Goal: Information Seeking & Learning: Learn about a topic

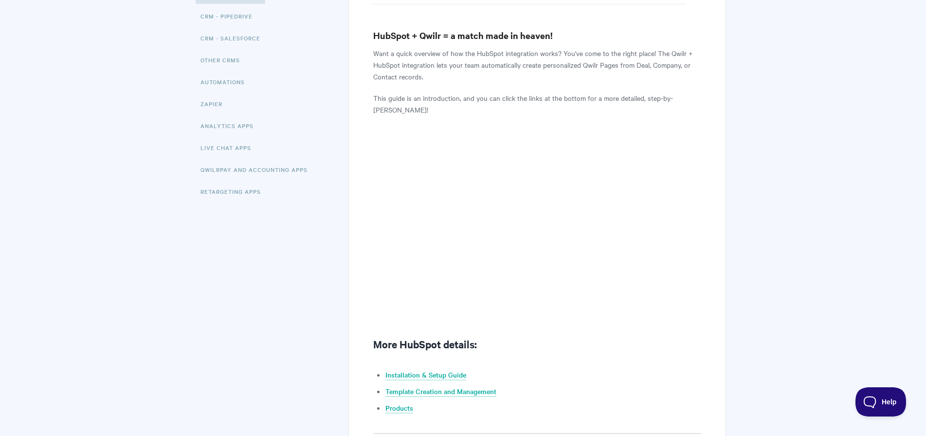
scroll to position [176, 0]
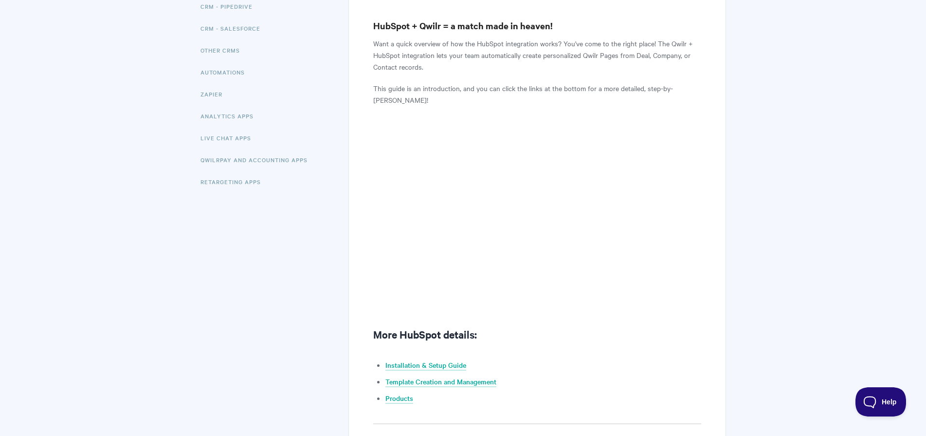
click at [779, 172] on body "Toggle Navigation Home Getting Started Creating & Editing Pages Sharing & Analy…" at bounding box center [463, 193] width 926 height 738
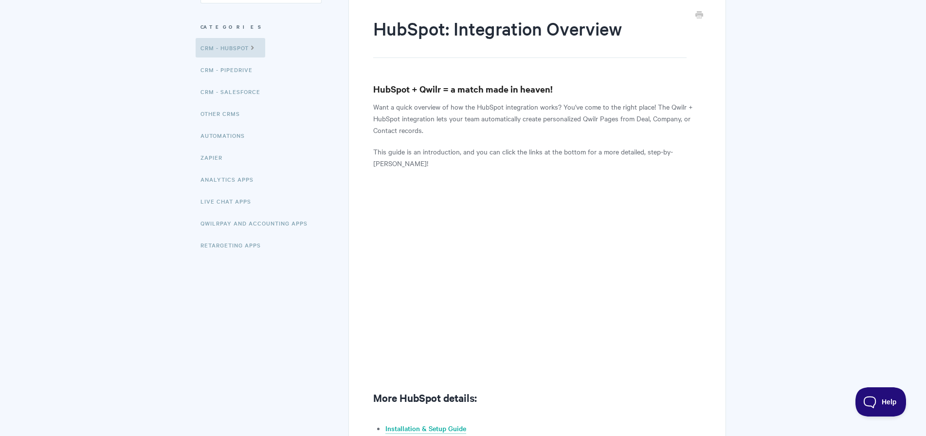
scroll to position [9, 0]
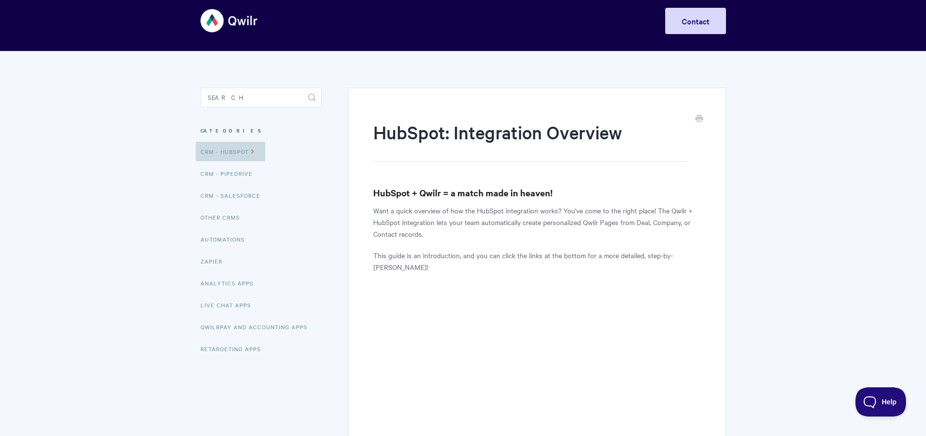
click at [257, 150] on icon at bounding box center [253, 151] width 8 height 8
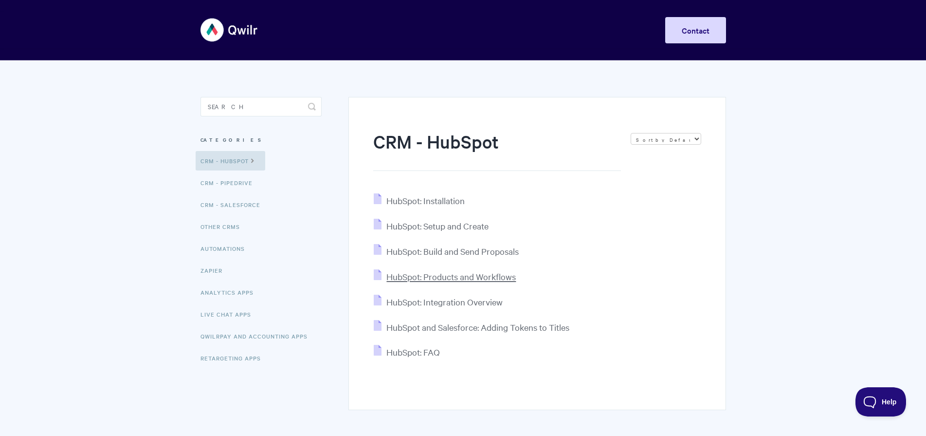
click at [445, 278] on span "HubSpot: Products and Workflows" at bounding box center [450, 276] width 129 height 11
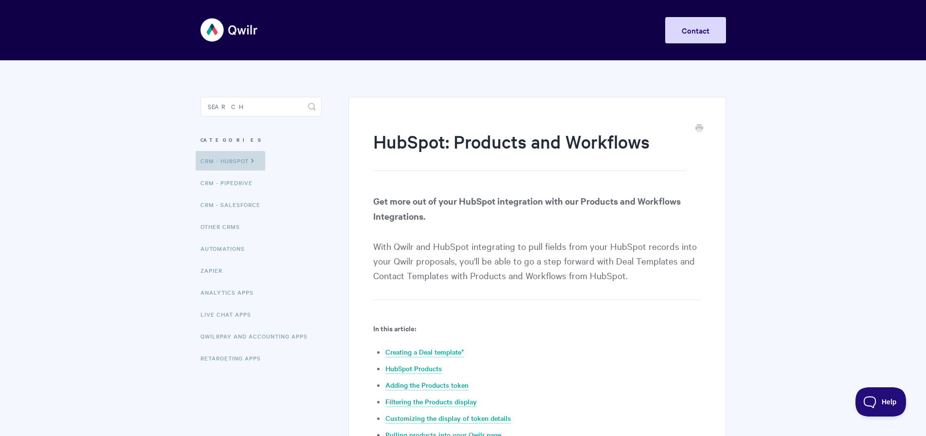
click at [256, 161] on icon at bounding box center [253, 160] width 8 height 8
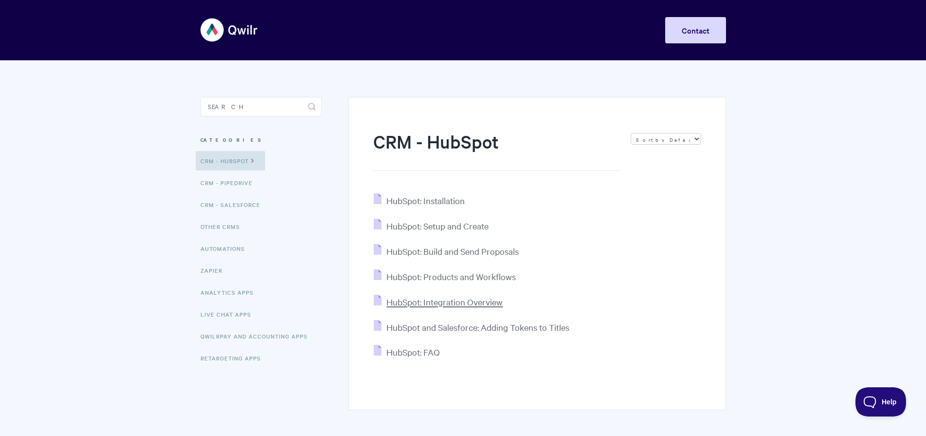
click at [475, 303] on span "HubSpot: Integration Overview" at bounding box center [444, 301] width 116 height 11
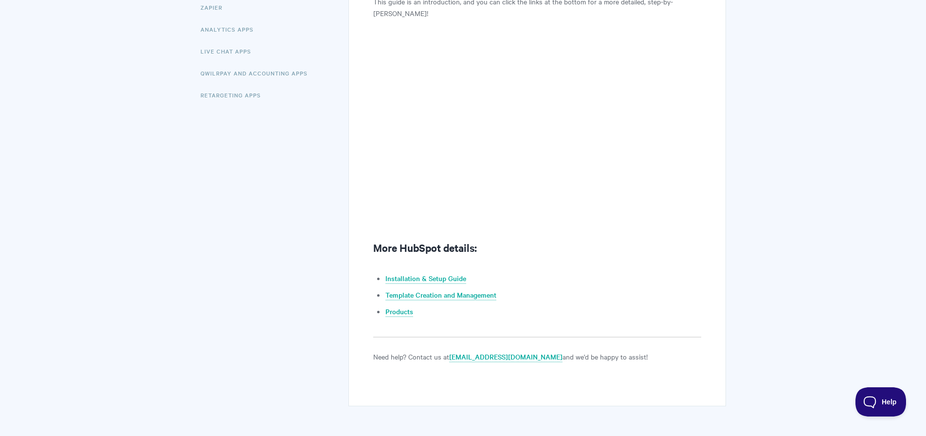
scroll to position [302, 0]
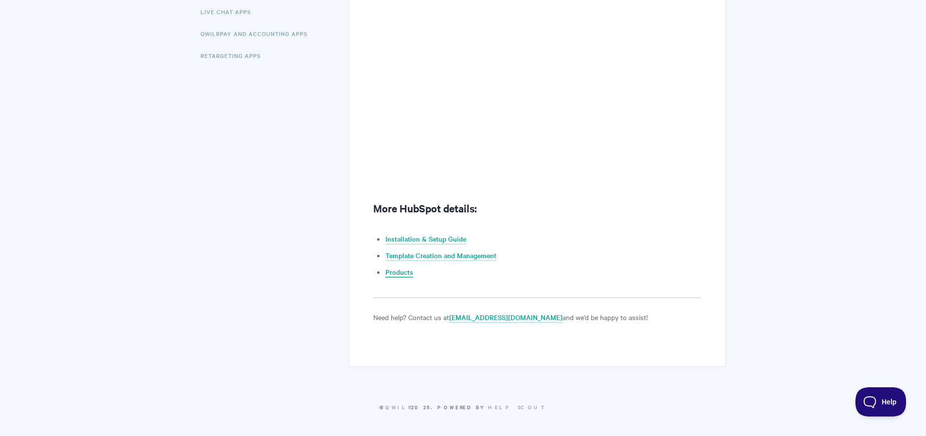
click at [405, 273] on link "Products" at bounding box center [400, 272] width 28 height 11
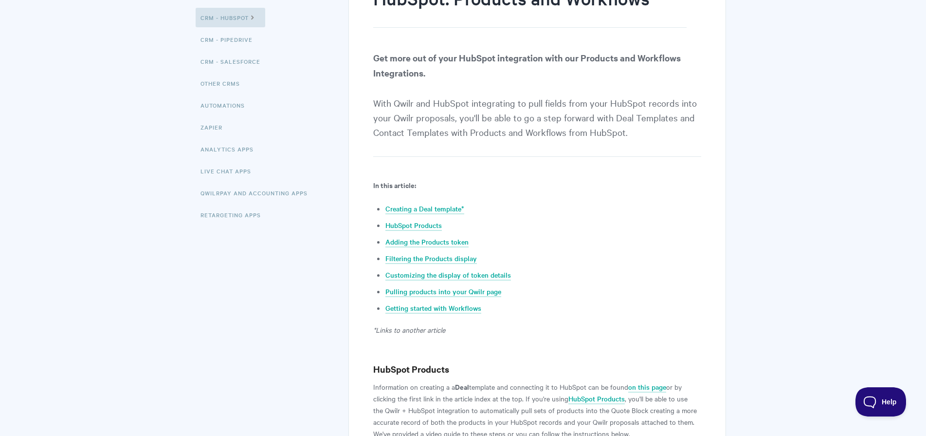
scroll to position [266, 0]
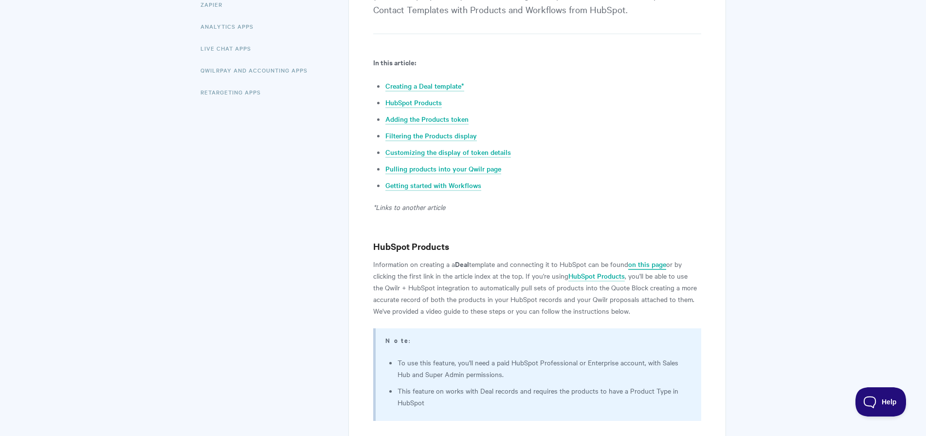
click at [659, 262] on link "on this page" at bounding box center [647, 264] width 38 height 11
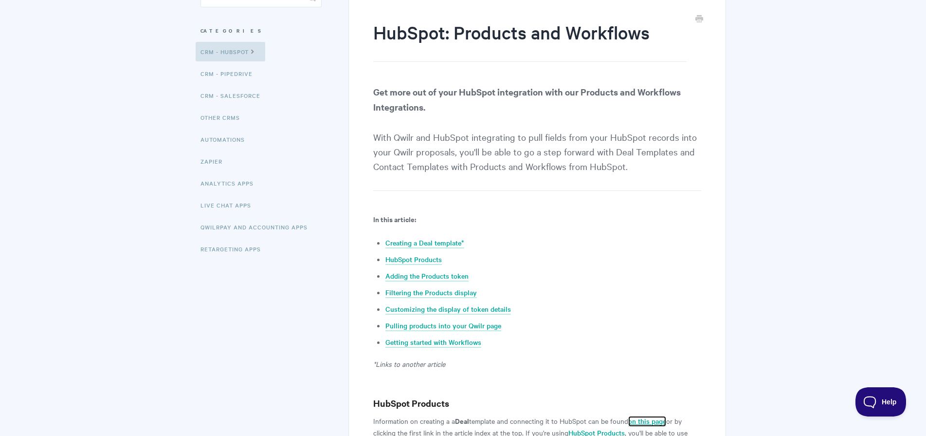
scroll to position [110, 0]
click at [422, 257] on link "HubSpot Products" at bounding box center [414, 259] width 56 height 11
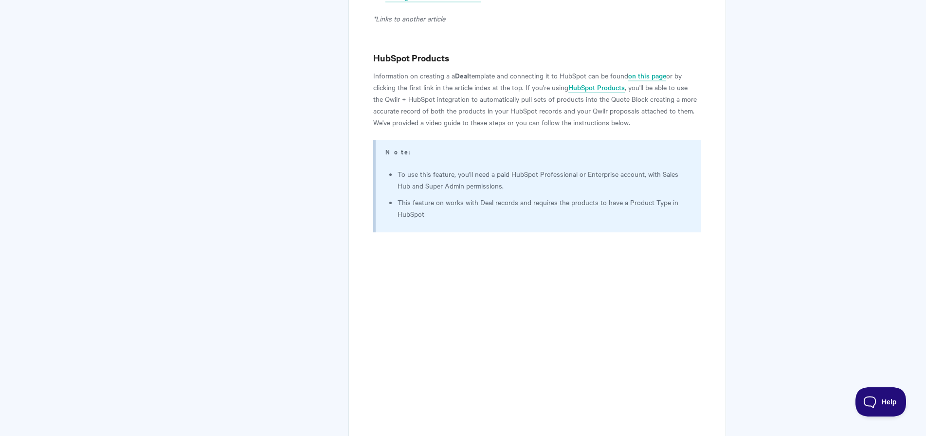
scroll to position [460, 0]
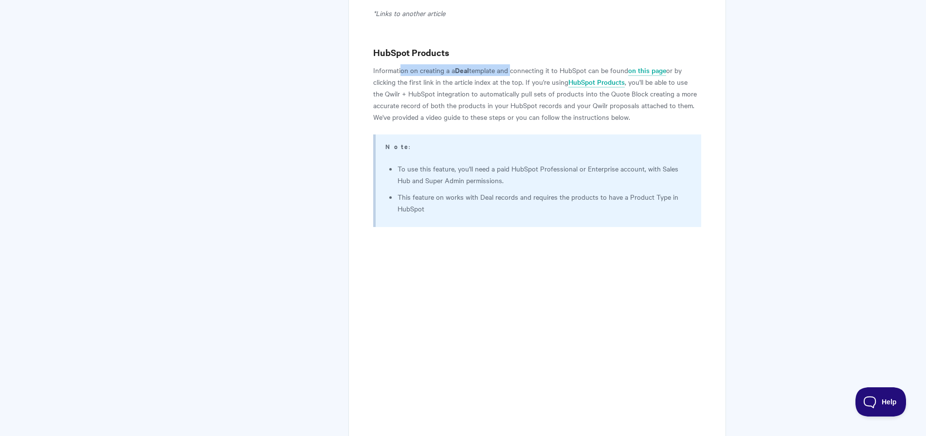
drag, startPoint x: 400, startPoint y: 69, endPoint x: 511, endPoint y: 70, distance: 110.5
click at [511, 70] on p "Information on creating a a Deal template and connecting it to HubSpot can be f…" at bounding box center [537, 93] width 328 height 58
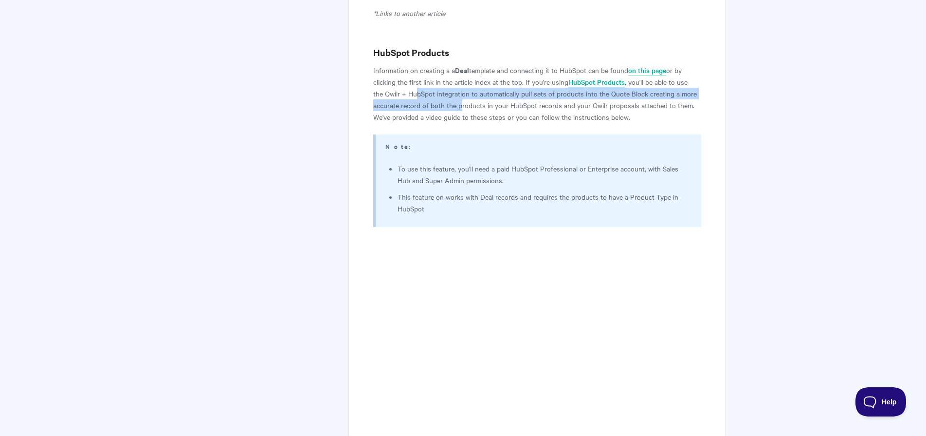
drag, startPoint x: 418, startPoint y: 92, endPoint x: 462, endPoint y: 108, distance: 47.0
click at [462, 108] on p "Information on creating a a Deal template and connecting it to HubSpot can be f…" at bounding box center [537, 93] width 328 height 58
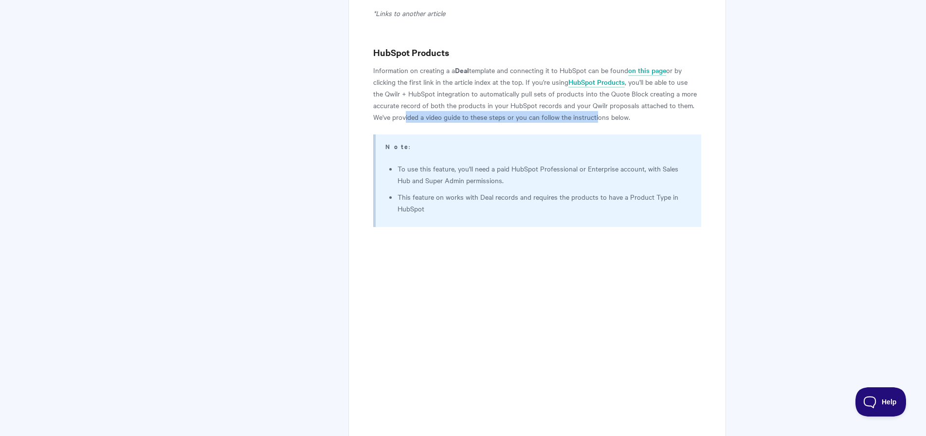
drag, startPoint x: 406, startPoint y: 116, endPoint x: 606, endPoint y: 115, distance: 199.6
click at [597, 115] on p "Information on creating a a Deal template and connecting it to HubSpot can be f…" at bounding box center [537, 93] width 328 height 58
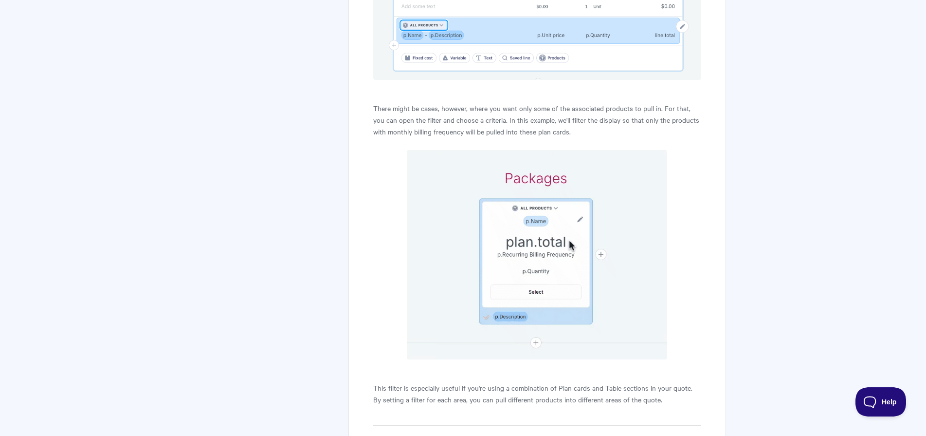
scroll to position [2908, 0]
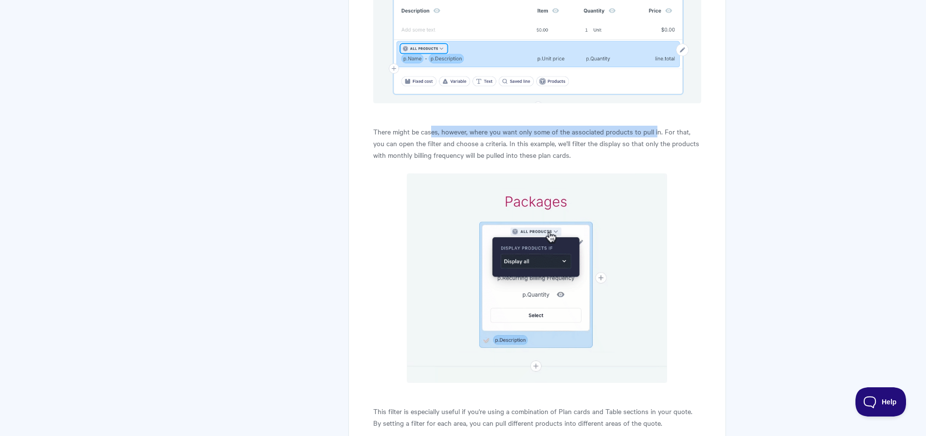
drag, startPoint x: 430, startPoint y: 128, endPoint x: 655, endPoint y: 134, distance: 225.0
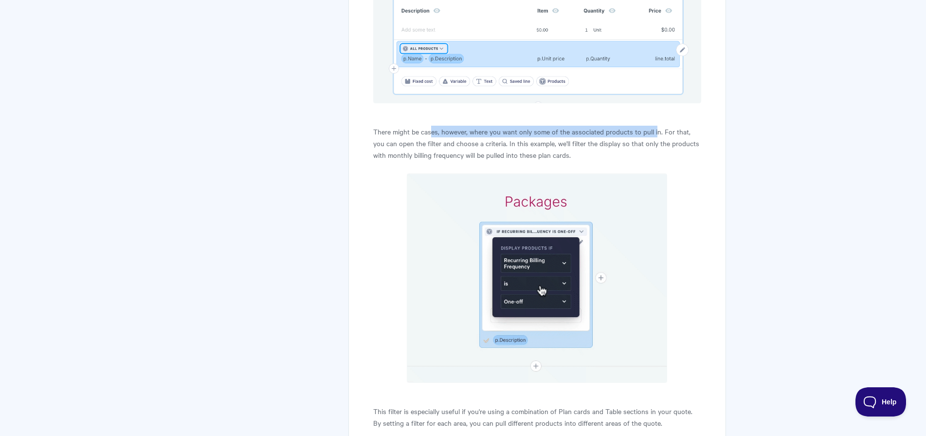
click at [655, 134] on p "There might be cases, however, where you want only some of the associated produ…" at bounding box center [537, 143] width 328 height 35
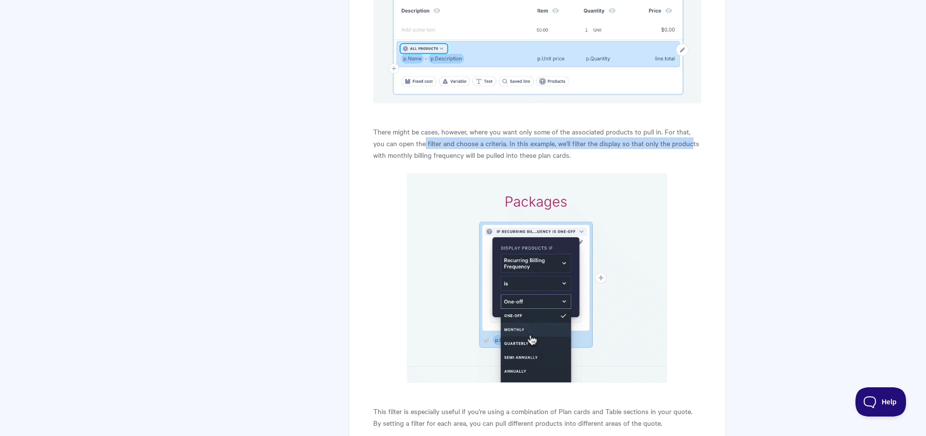
drag, startPoint x: 664, startPoint y: 142, endPoint x: 411, endPoint y: 143, distance: 252.6
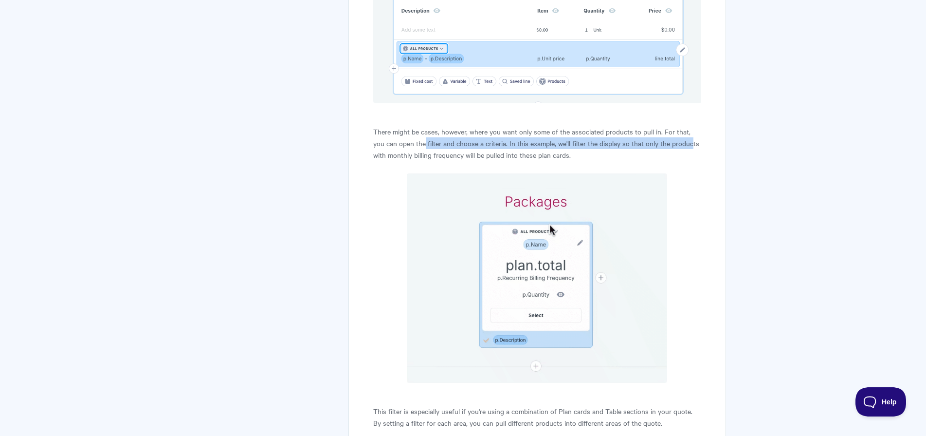
click at [411, 143] on p "There might be cases, however, where you want only some of the associated produ…" at bounding box center [537, 143] width 328 height 35
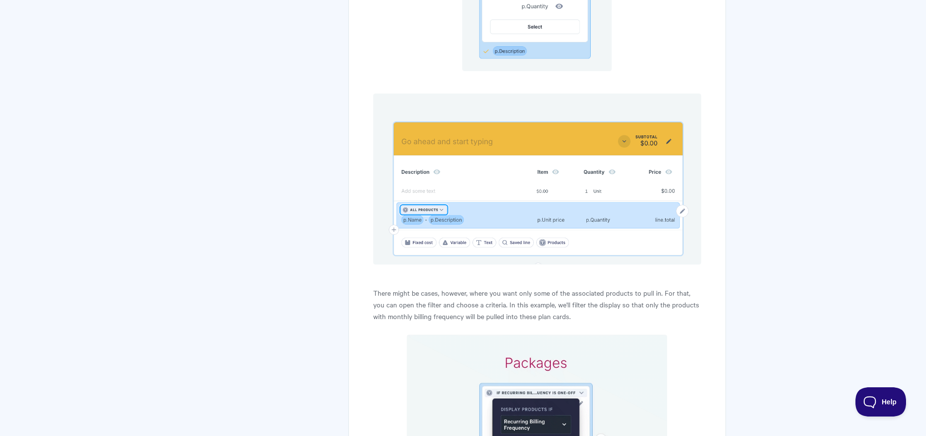
scroll to position [2824, 0]
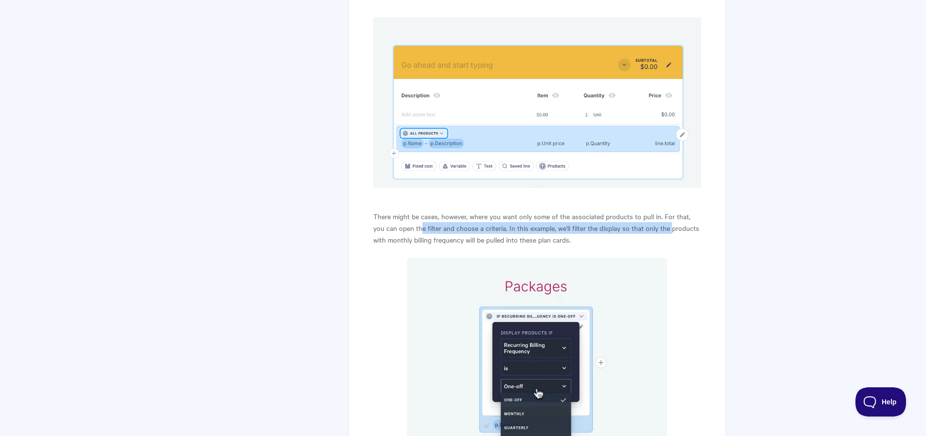
drag, startPoint x: 412, startPoint y: 227, endPoint x: 660, endPoint y: 232, distance: 247.8
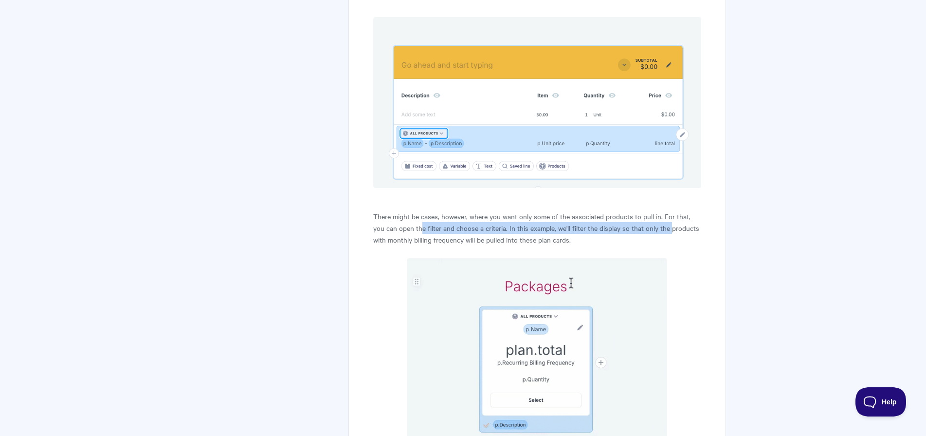
click at [660, 232] on p "There might be cases, however, where you want only some of the associated produ…" at bounding box center [537, 227] width 328 height 35
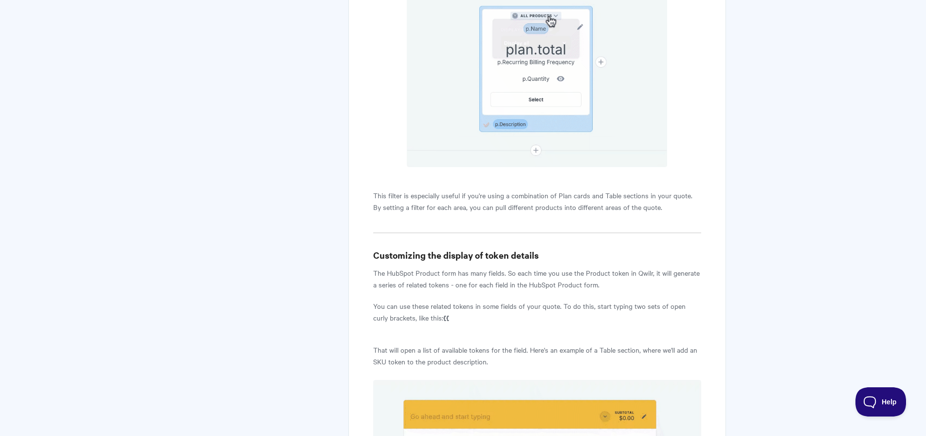
scroll to position [3204, 0]
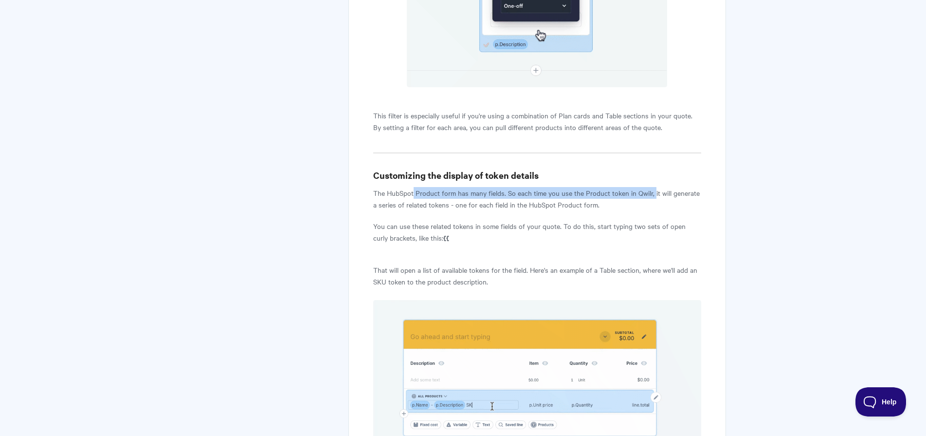
drag, startPoint x: 414, startPoint y: 192, endPoint x: 654, endPoint y: 194, distance: 239.5
click at [654, 194] on p "The HubSpot Product form has many fields. So each time you use the Product toke…" at bounding box center [537, 198] width 328 height 23
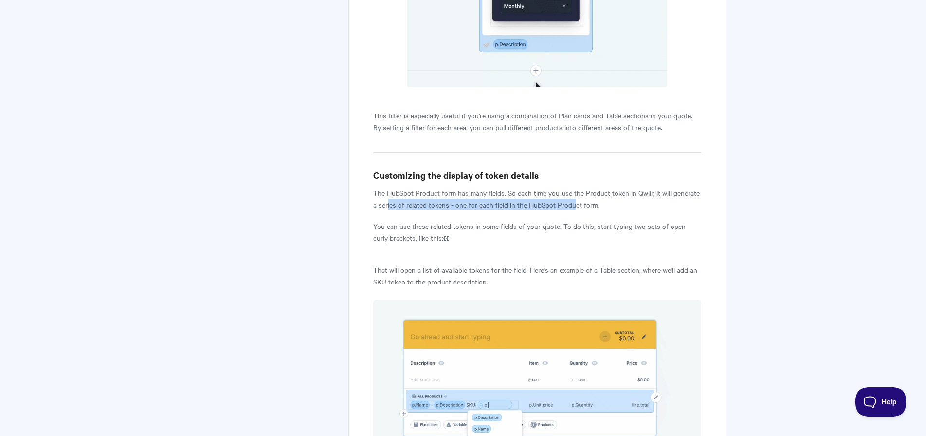
drag, startPoint x: 388, startPoint y: 204, endPoint x: 575, endPoint y: 206, distance: 186.4
click at [575, 206] on p "The HubSpot Product form has many fields. So each time you use the Product toke…" at bounding box center [537, 198] width 328 height 23
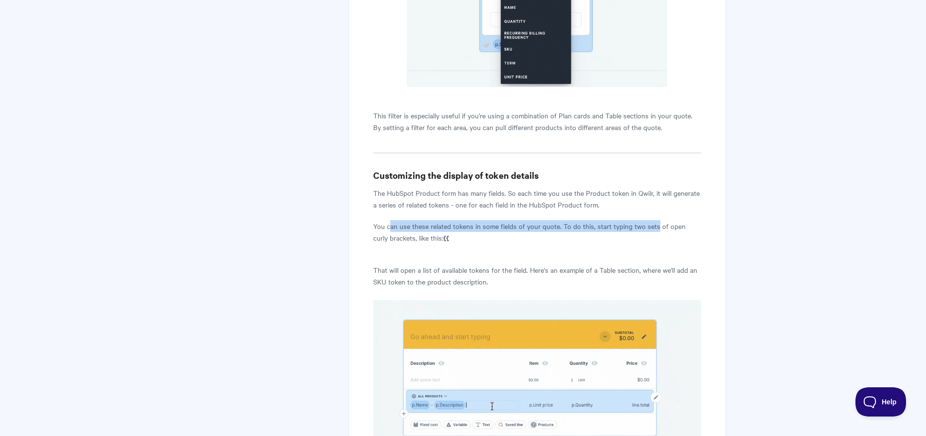
drag, startPoint x: 388, startPoint y: 224, endPoint x: 657, endPoint y: 223, distance: 268.2
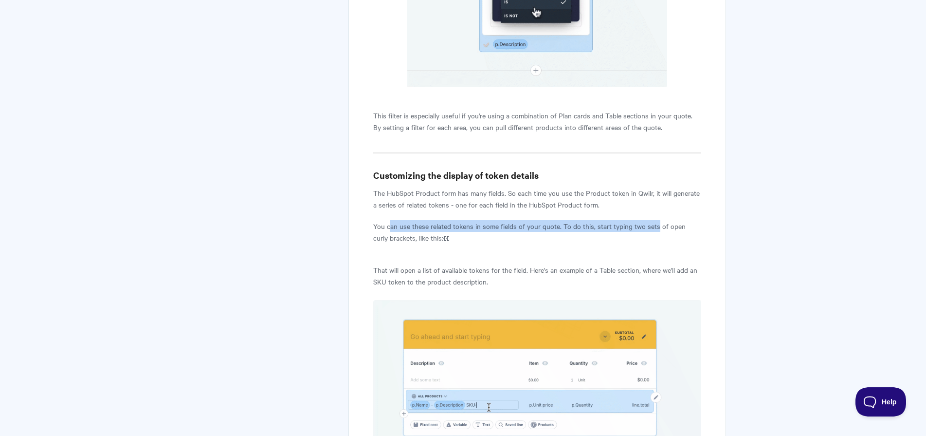
click at [657, 223] on p "You can use these related tokens in some fields of your quote. To do this, star…" at bounding box center [537, 231] width 328 height 23
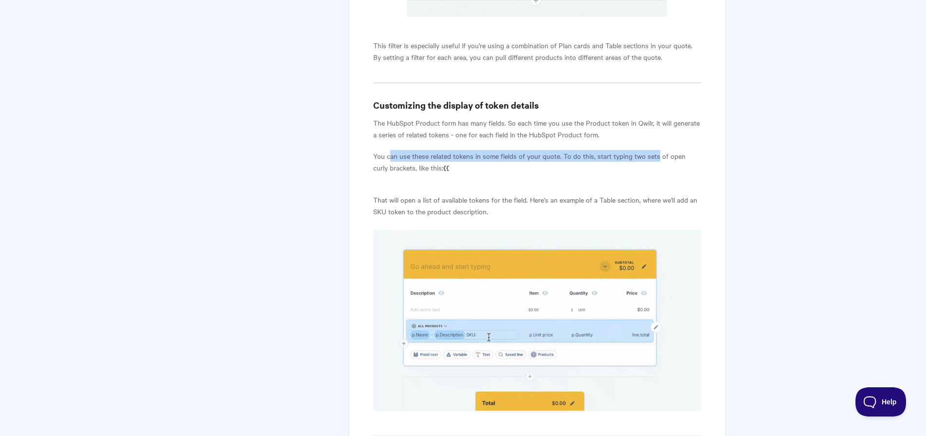
scroll to position [3277, 0]
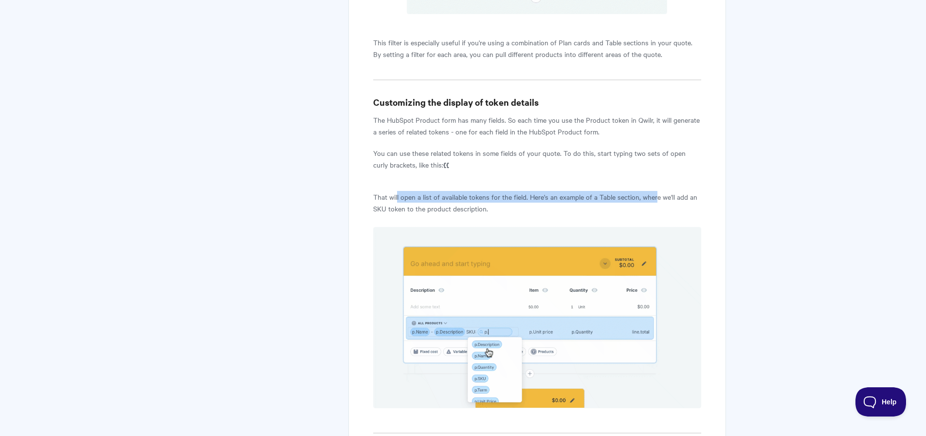
drag, startPoint x: 398, startPoint y: 195, endPoint x: 657, endPoint y: 196, distance: 258.5
click at [657, 196] on p "That will open a list of available tokens for the field. Here's an example of a…" at bounding box center [537, 202] width 328 height 23
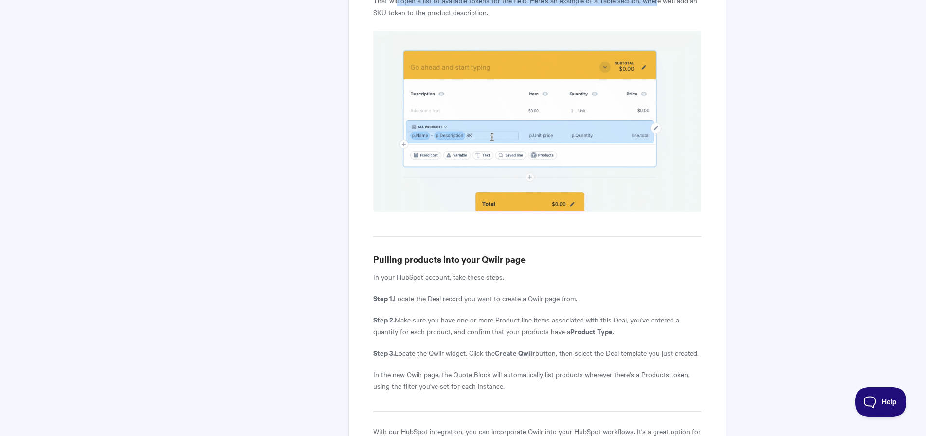
scroll to position [3576, 0]
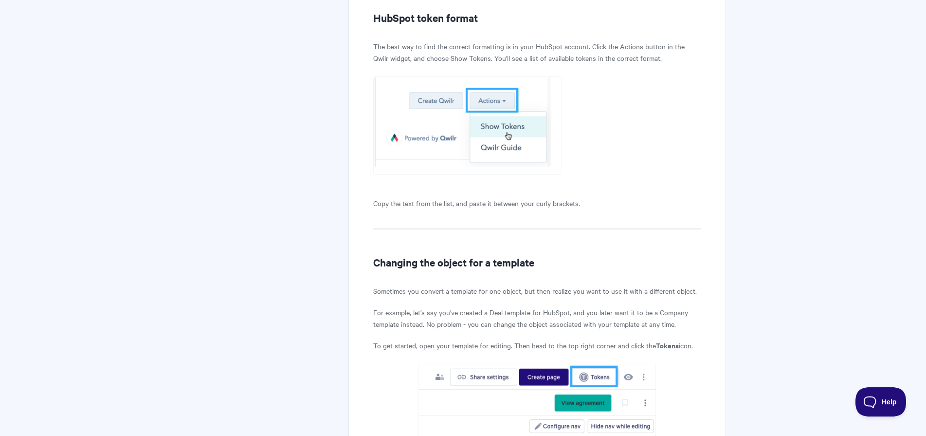
scroll to position [6889, 0]
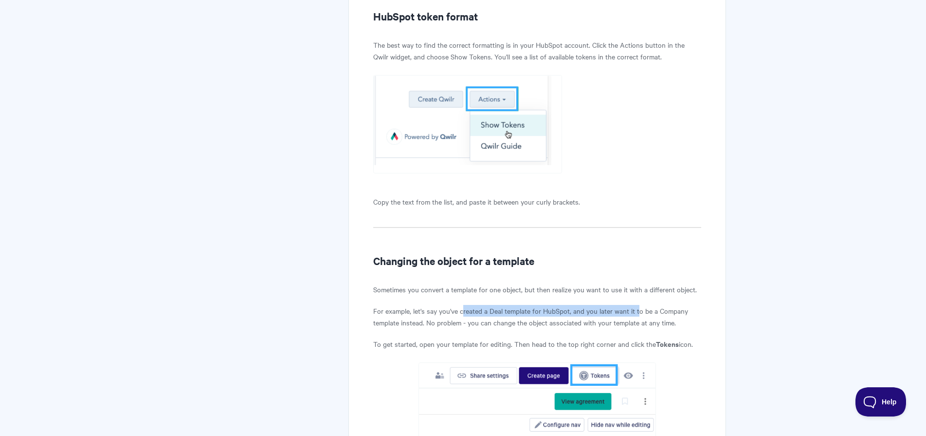
drag, startPoint x: 464, startPoint y: 240, endPoint x: 639, endPoint y: 243, distance: 174.8
click at [639, 305] on p "For example, let's say you've created a Deal template for HubSpot, and you late…" at bounding box center [537, 316] width 328 height 23
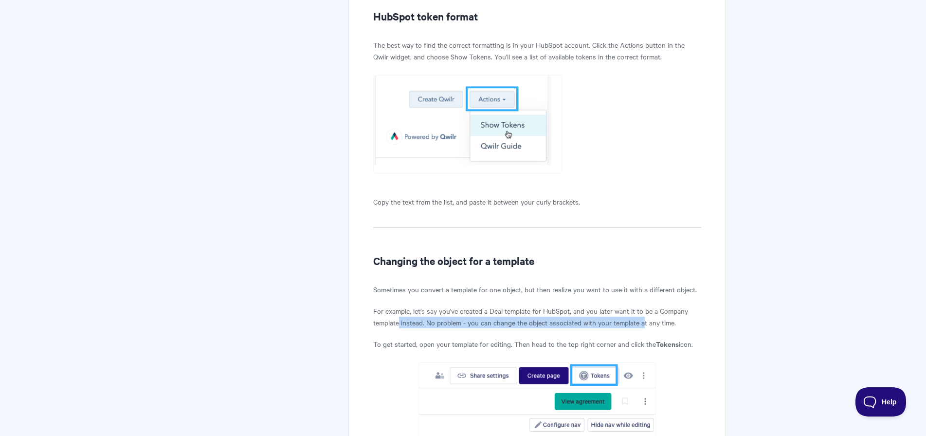
drag, startPoint x: 399, startPoint y: 251, endPoint x: 644, endPoint y: 251, distance: 245.8
click at [644, 305] on p "For example, let's say you've created a Deal template for HubSpot, and you late…" at bounding box center [537, 316] width 328 height 23
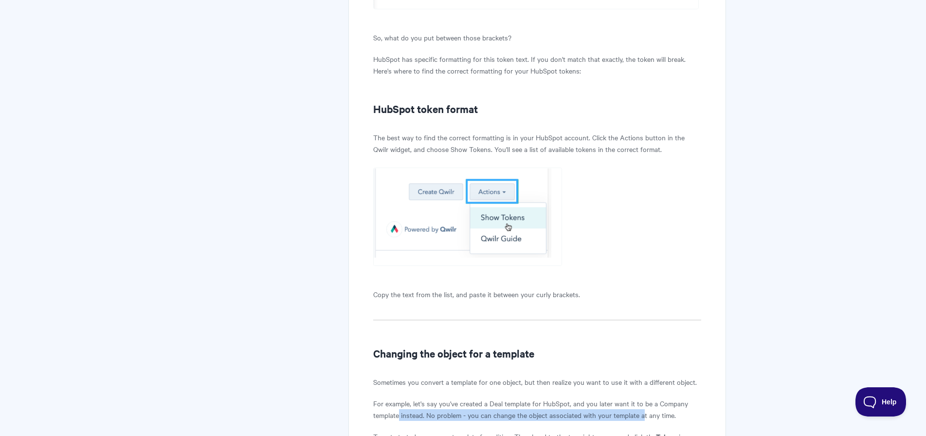
scroll to position [6792, 0]
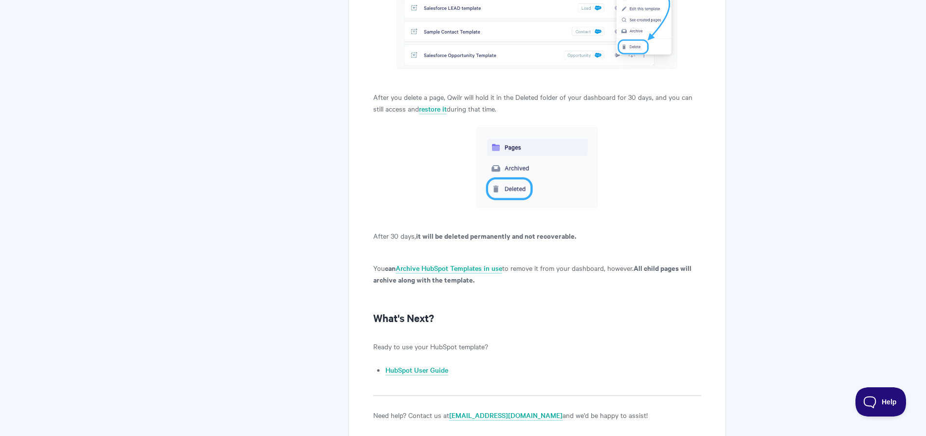
scroll to position [8303, 0]
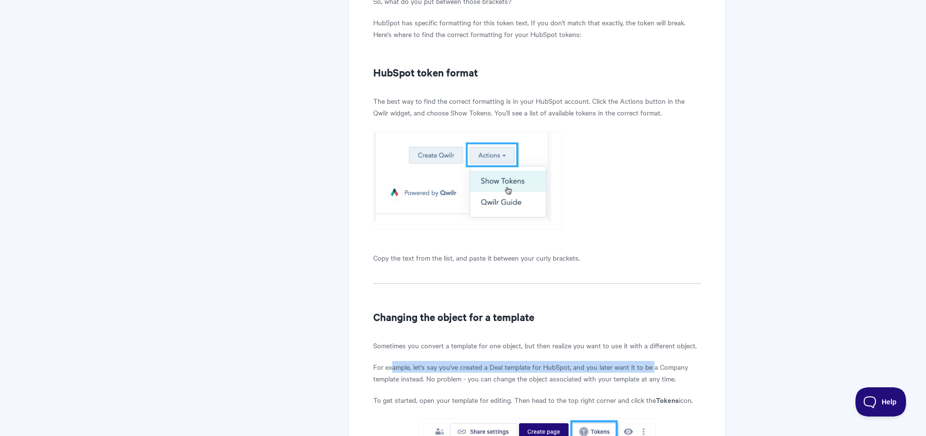
drag, startPoint x: 393, startPoint y: 294, endPoint x: 656, endPoint y: 294, distance: 262.9
click at [656, 361] on p "For example, let's say you've created a Deal template for HubSpot, and you late…" at bounding box center [537, 372] width 328 height 23
drag, startPoint x: 398, startPoint y: 306, endPoint x: 575, endPoint y: 306, distance: 176.7
click at [575, 361] on p "For example, let's say you've created a Deal template for HubSpot, and you late…" at bounding box center [537, 372] width 328 height 23
drag, startPoint x: 649, startPoint y: 304, endPoint x: 414, endPoint y: 308, distance: 235.1
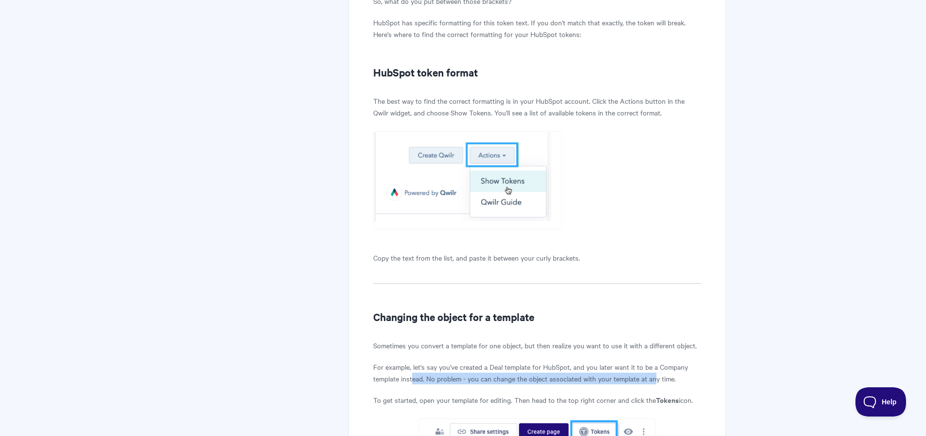
click at [415, 361] on p "For example, let's say you've created a Deal template for HubSpot, and you late…" at bounding box center [537, 372] width 328 height 23
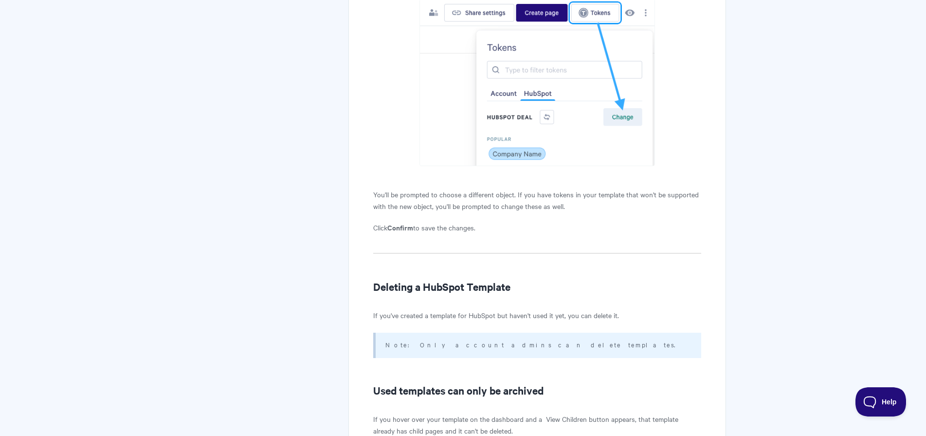
scroll to position [7424, 0]
